Goal: Task Accomplishment & Management: Use online tool/utility

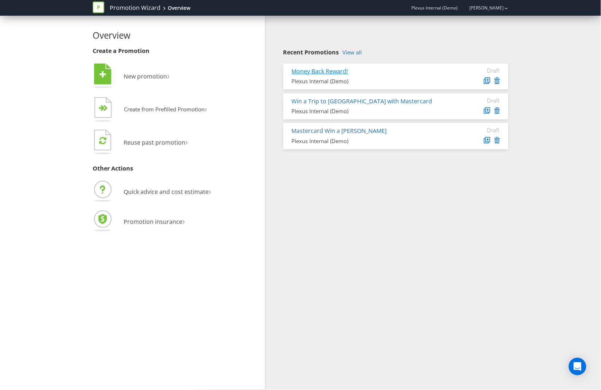
click at [332, 69] on link "Money Back Reward!" at bounding box center [320, 71] width 57 height 8
click at [322, 67] on link "Money Back Reward!" at bounding box center [320, 71] width 57 height 8
click at [323, 74] on link "Money Back Reward!" at bounding box center [320, 71] width 57 height 8
click at [312, 69] on link "Money Back Reward!" at bounding box center [320, 71] width 57 height 8
click at [310, 102] on link "Win a Trip to [GEOGRAPHIC_DATA] with Mastercard" at bounding box center [362, 101] width 141 height 8
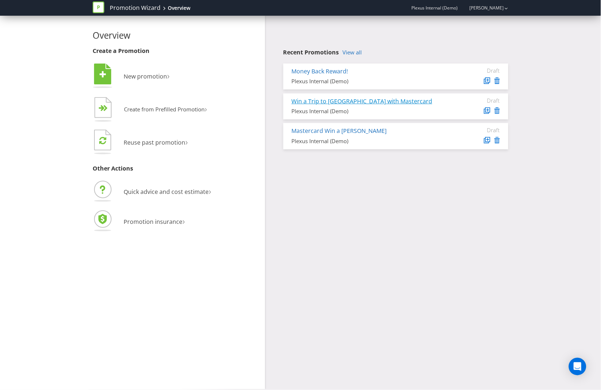
click at [315, 101] on link "Win a Trip to [GEOGRAPHIC_DATA] with Mastercard" at bounding box center [362, 101] width 141 height 8
click at [354, 100] on link "Win a Trip to [GEOGRAPHIC_DATA] with Mastercard" at bounding box center [362, 101] width 141 height 8
click at [384, 105] on div "Win a Trip to [GEOGRAPHIC_DATA] with Mastercard Plexus Internal (Demo)" at bounding box center [368, 106] width 165 height 18
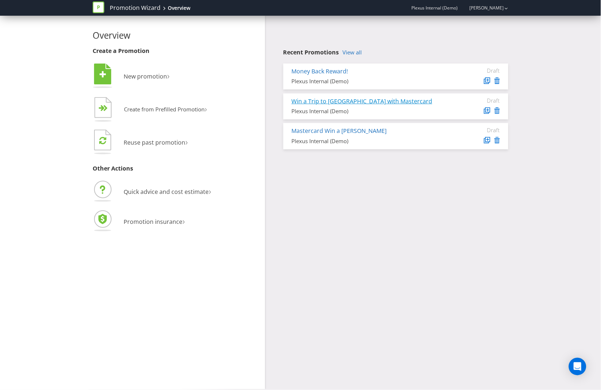
click at [385, 99] on link "Win a Trip to [GEOGRAPHIC_DATA] with Mastercard" at bounding box center [362, 101] width 141 height 8
click at [338, 112] on div "Plexus Internal (Demo)" at bounding box center [369, 111] width 154 height 8
click at [354, 102] on link "Win a Trip to [GEOGRAPHIC_DATA] with Mastercard" at bounding box center [362, 101] width 141 height 8
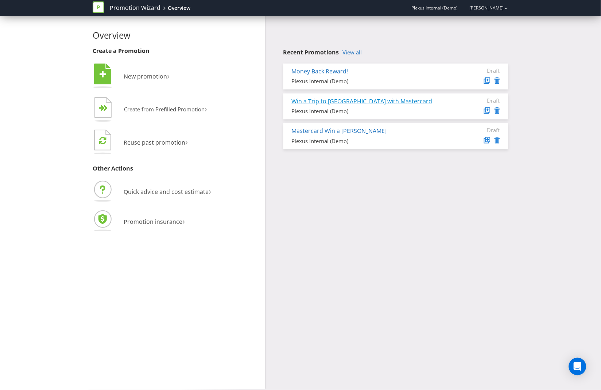
click at [303, 104] on link "Win a Trip to [GEOGRAPHIC_DATA] with Mastercard" at bounding box center [362, 101] width 141 height 8
click at [294, 99] on link "Win a Trip to [GEOGRAPHIC_DATA] with Mastercard" at bounding box center [362, 101] width 141 height 8
click at [354, 50] on link "View all" at bounding box center [352, 52] width 19 height 6
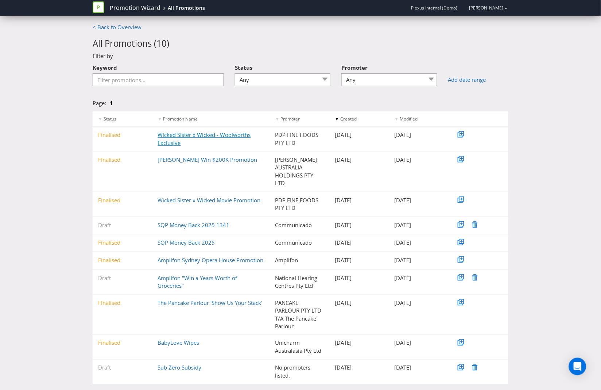
click at [206, 132] on link "Wicked Sister x Wicked - Woolworths Exclusive" at bounding box center [204, 138] width 93 height 15
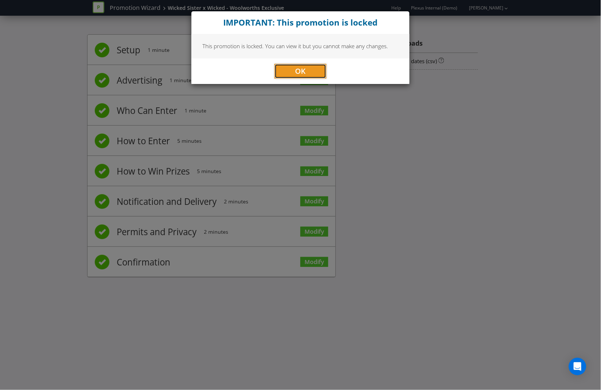
click at [305, 71] on span "OK" at bounding box center [301, 71] width 11 height 10
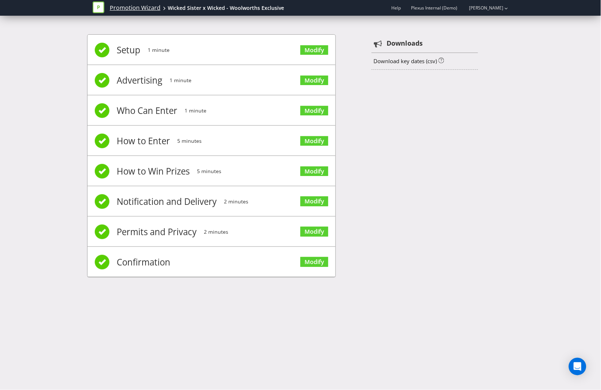
click at [120, 8] on link "Promotion Wizard" at bounding box center [135, 8] width 51 height 8
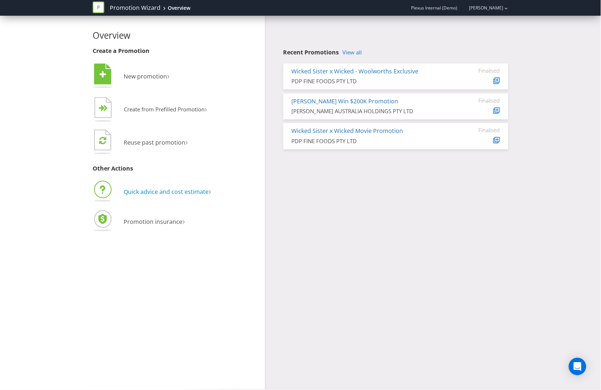
click at [143, 194] on span "Quick advice and cost estimate" at bounding box center [166, 192] width 85 height 8
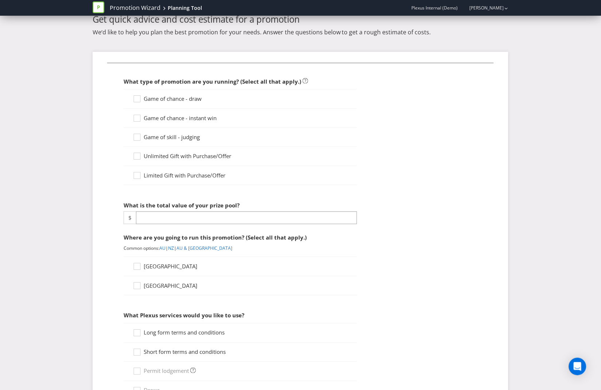
scroll to position [230, 0]
